Goal: Contribute content

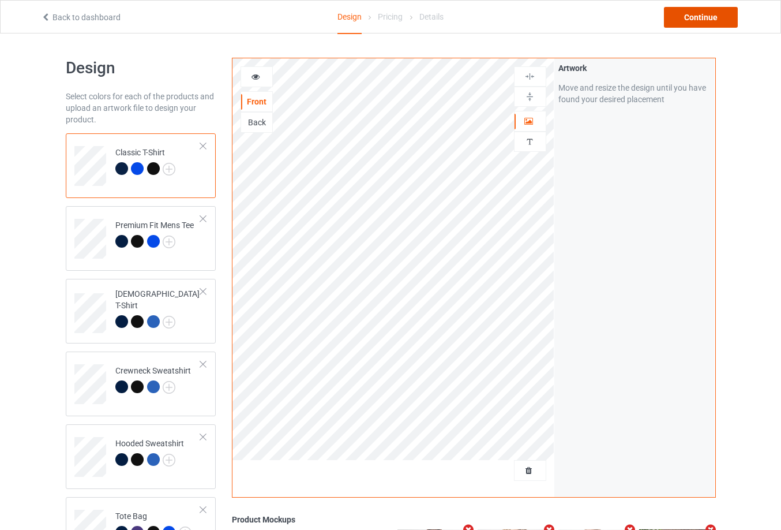
click at [710, 27] on div "Continue" at bounding box center [701, 17] width 74 height 21
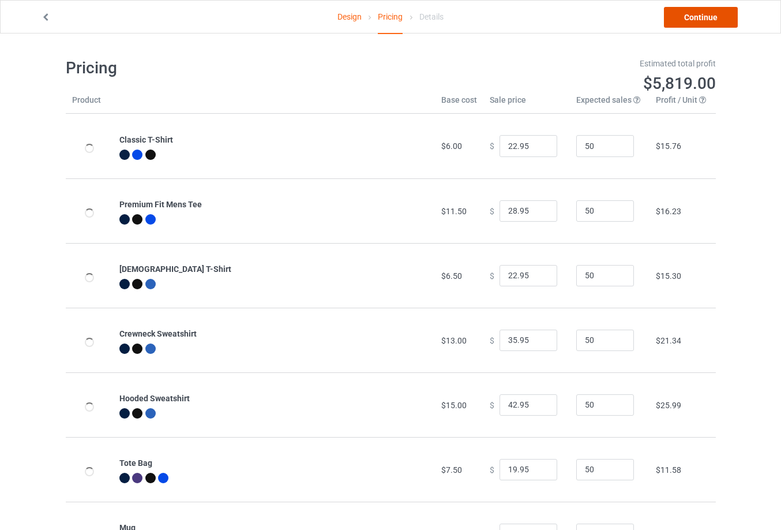
click at [710, 27] on link "Continue" at bounding box center [701, 17] width 74 height 21
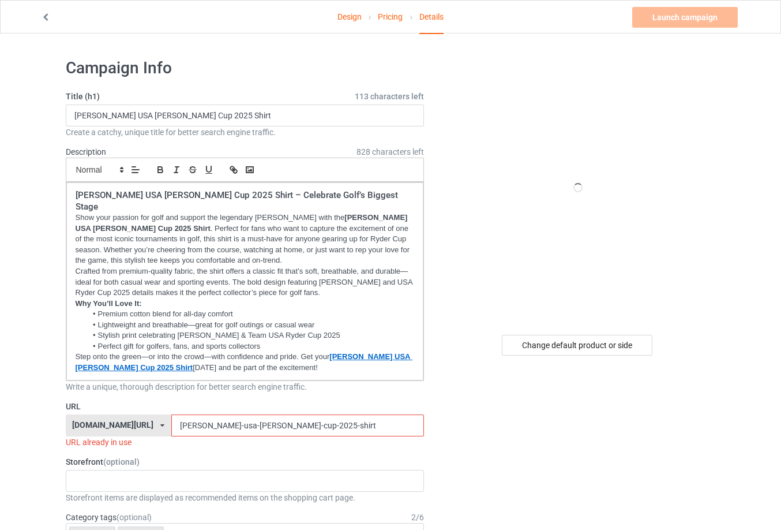
click at [290, 414] on input "[PERSON_NAME]-usa-[PERSON_NAME]-cup-2025-shirt" at bounding box center [297, 425] width 253 height 22
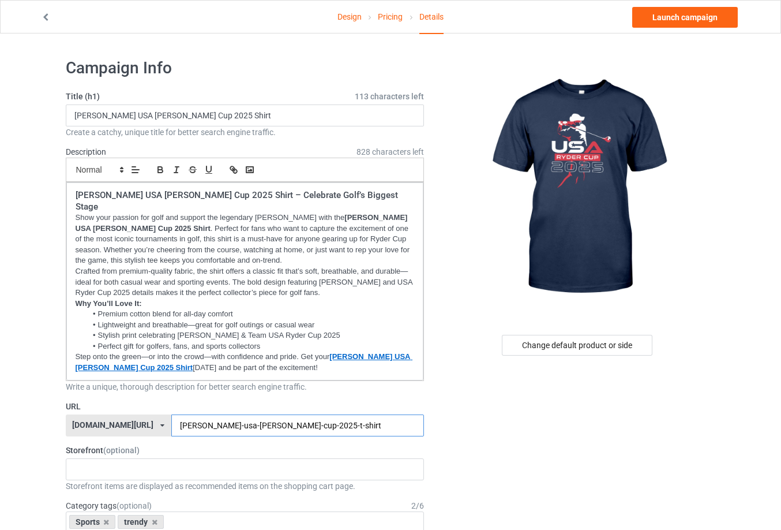
type input "[PERSON_NAME]-usa-[PERSON_NAME]-cup-2025-t-shirt"
click at [198, 112] on input "[PERSON_NAME] USA [PERSON_NAME] Cup 2025 Shirt" at bounding box center [245, 115] width 359 height 22
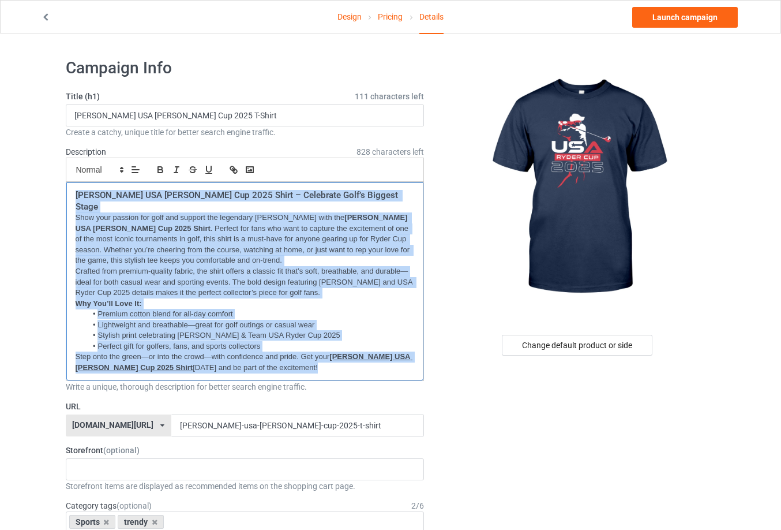
drag, startPoint x: 277, startPoint y: 352, endPoint x: -26, endPoint y: 122, distance: 380.4
click at [0, 122] on html "Design Pricing Details Launch campaign Campaign Info Title (h1) 111 characters …" at bounding box center [390, 265] width 781 height 530
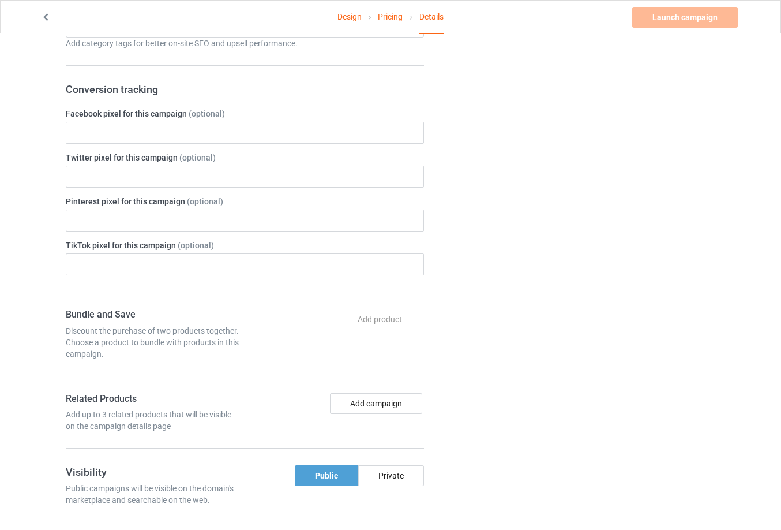
scroll to position [58, 0]
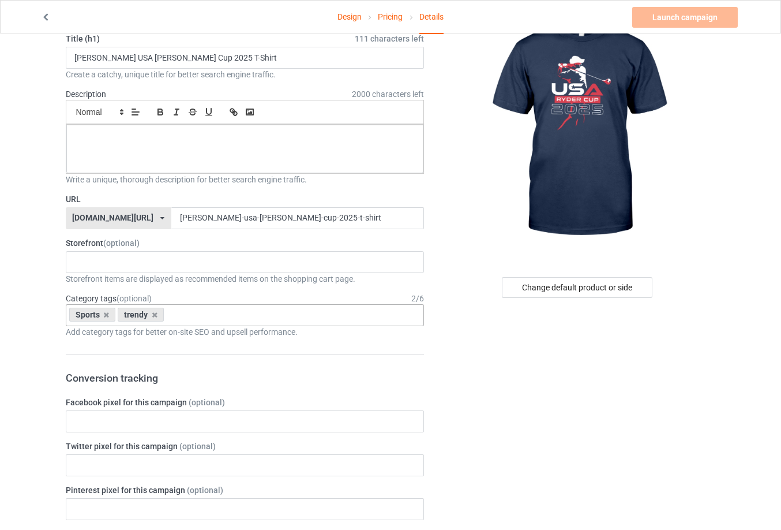
click at [238, 307] on div "Sports trendy No result found" at bounding box center [245, 315] width 359 height 22
click at [207, 57] on input "[PERSON_NAME] USA [PERSON_NAME] Cup 2025 T-Shirt" at bounding box center [245, 58] width 359 height 22
type input "[PERSON_NAME] USA [PERSON_NAME] Cup 2025 T-shirt"
click at [254, 144] on div at bounding box center [245, 149] width 358 height 48
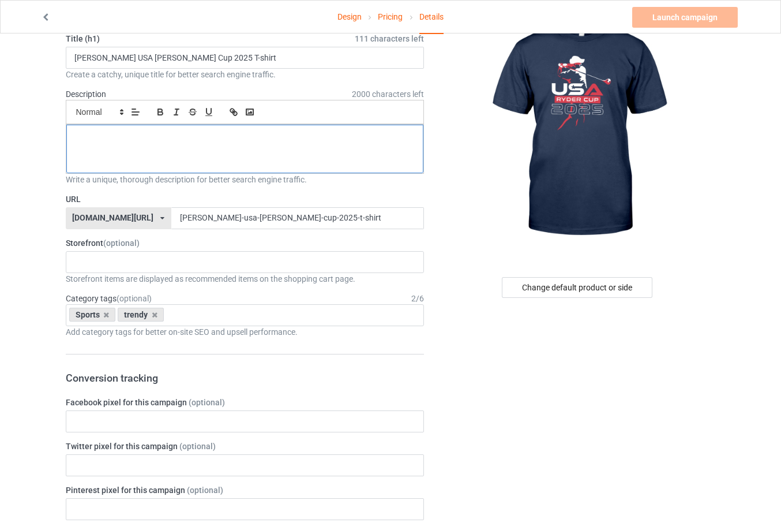
click at [247, 149] on div at bounding box center [245, 149] width 358 height 48
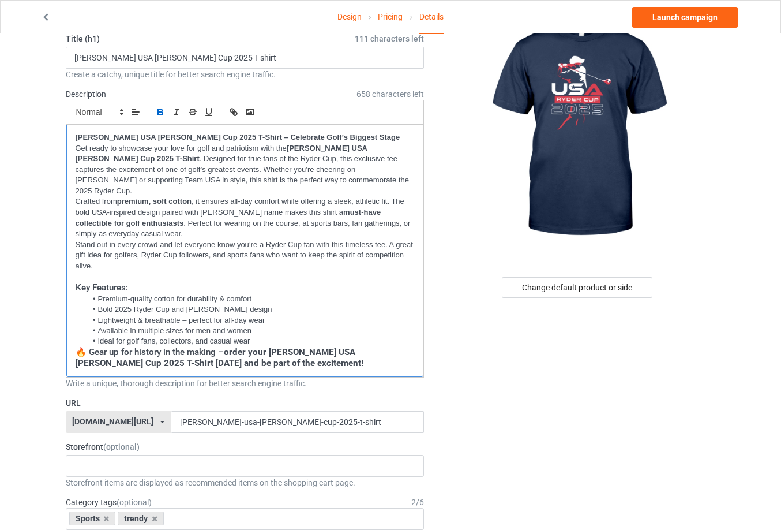
scroll to position [0, 0]
drag, startPoint x: 342, startPoint y: 415, endPoint x: 140, endPoint y: 430, distance: 202.5
drag, startPoint x: 291, startPoint y: 144, endPoint x: 99, endPoint y: 158, distance: 192.6
click at [99, 158] on strong "[PERSON_NAME] USA [PERSON_NAME] Cup 2025 T-Shirt" at bounding box center [223, 154] width 294 height 20
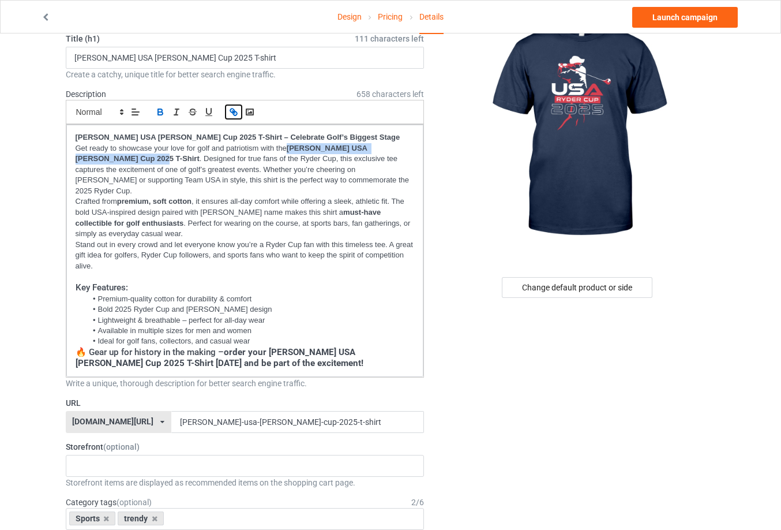
click at [236, 117] on button "button" at bounding box center [234, 112] width 16 height 14
paste input "[URL][DOMAIN_NAME][PERSON_NAME][PERSON_NAME]"
click at [233, 203] on p "Crafted from premium, soft cotton , it ensures all-day comfort while offering a…" at bounding box center [245, 217] width 339 height 43
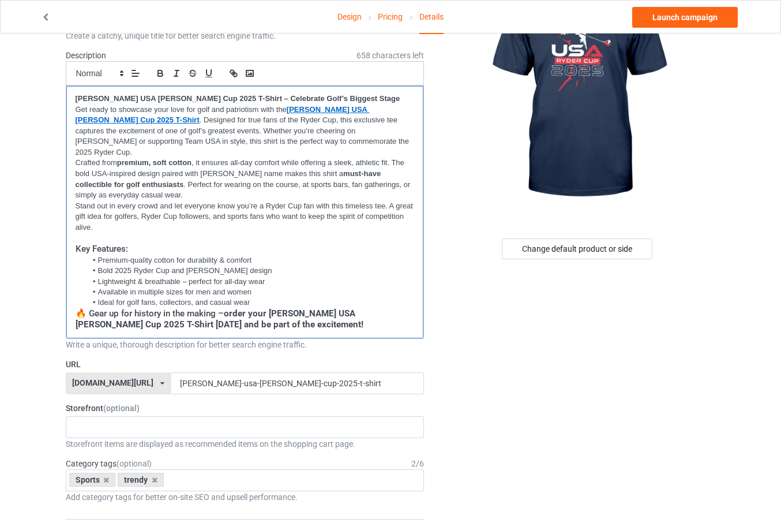
scroll to position [115, 0]
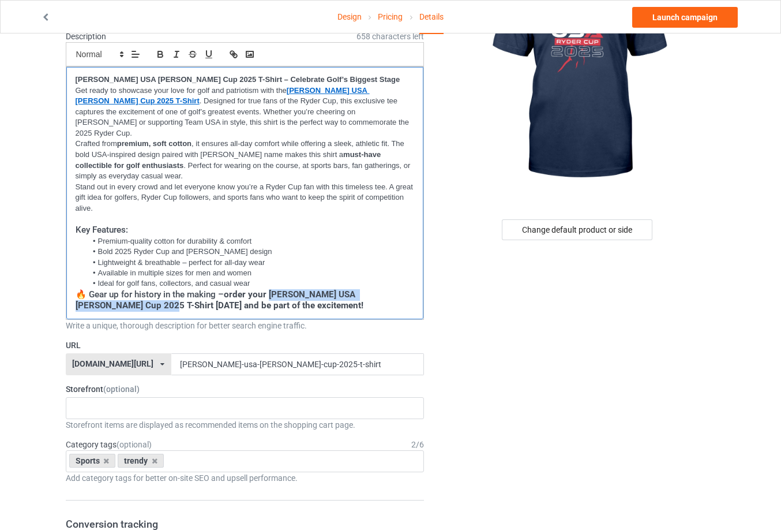
drag, startPoint x: 269, startPoint y: 284, endPoint x: 93, endPoint y: 292, distance: 175.6
click at [93, 292] on strong "order your [PERSON_NAME] USA [PERSON_NAME] Cup 2025 T-Shirt [DATE] and be part …" at bounding box center [220, 300] width 288 height 22
click at [234, 54] on icon "button" at bounding box center [235, 56] width 4 height 4
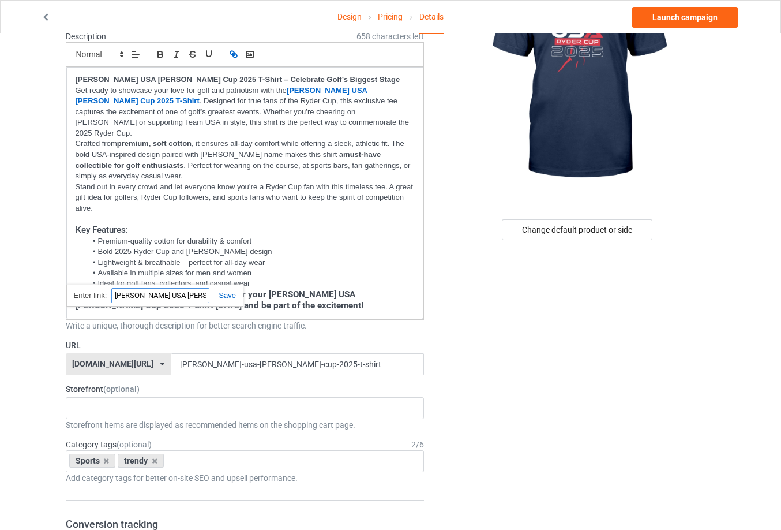
paste input "[URL][DOMAIN_NAME][PERSON_NAME][PERSON_NAME]"
type input "[URL][DOMAIN_NAME][PERSON_NAME][PERSON_NAME]"
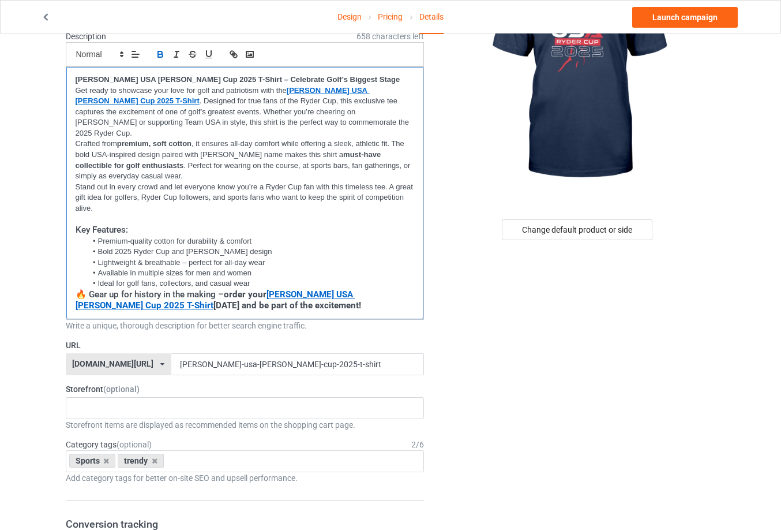
scroll to position [0, 0]
click at [287, 236] on li "Premium-quality cotton for durability & comfort" at bounding box center [251, 241] width 328 height 10
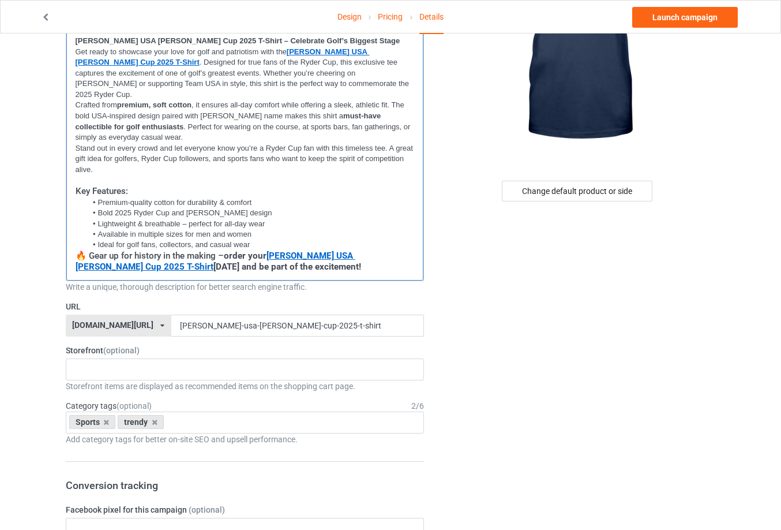
scroll to position [173, 0]
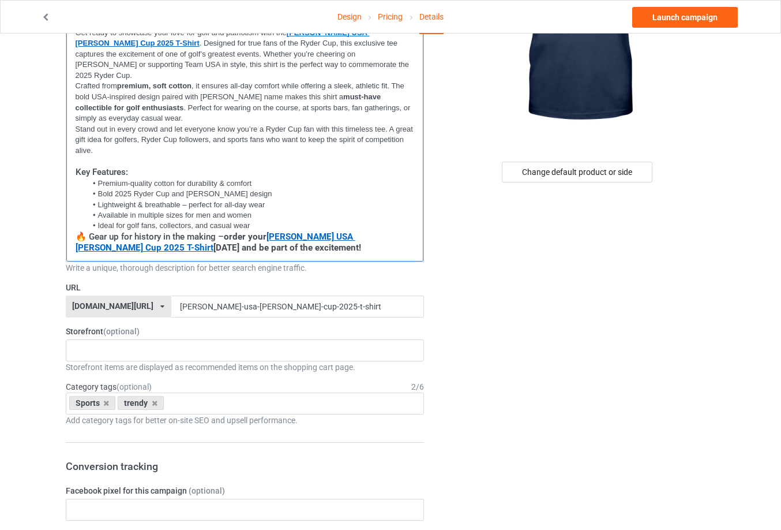
click at [295, 242] on h3 "🔥 Gear up for history in the making – order your [PERSON_NAME] USA [PERSON_NAME…" at bounding box center [245, 242] width 339 height 22
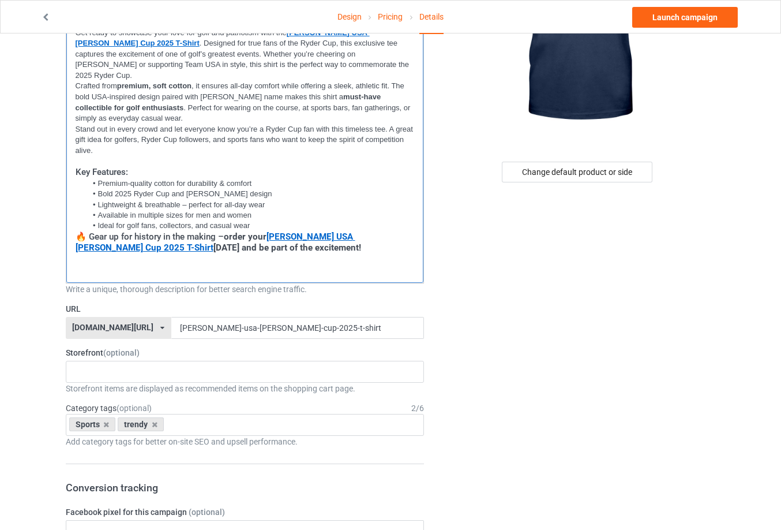
click at [324, 265] on p at bounding box center [245, 270] width 339 height 11
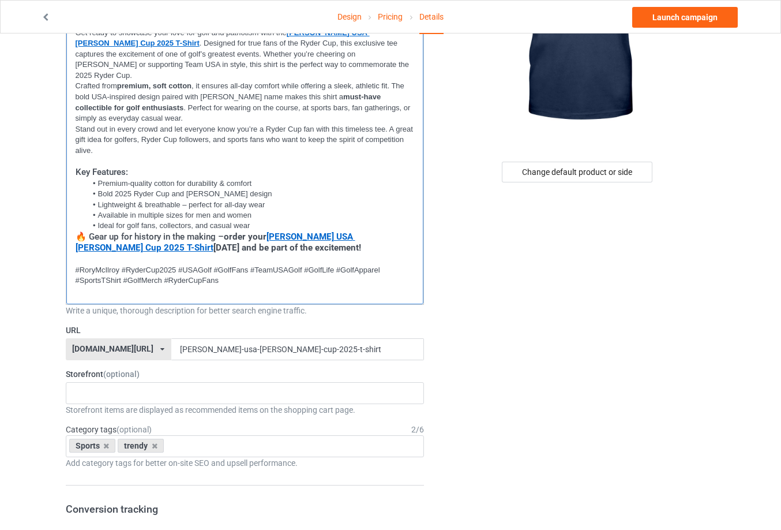
scroll to position [0, 0]
